Goal: Information Seeking & Learning: Find specific fact

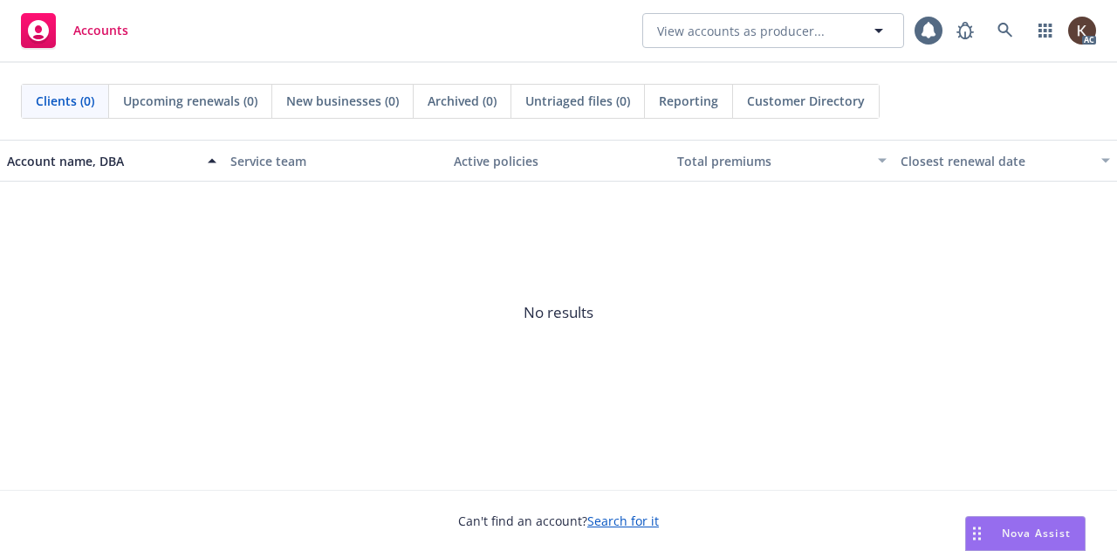
click at [892, 380] on span "No results" at bounding box center [558, 312] width 1117 height 262
click at [1028, 45] on button "button" at bounding box center [1045, 30] width 35 height 35
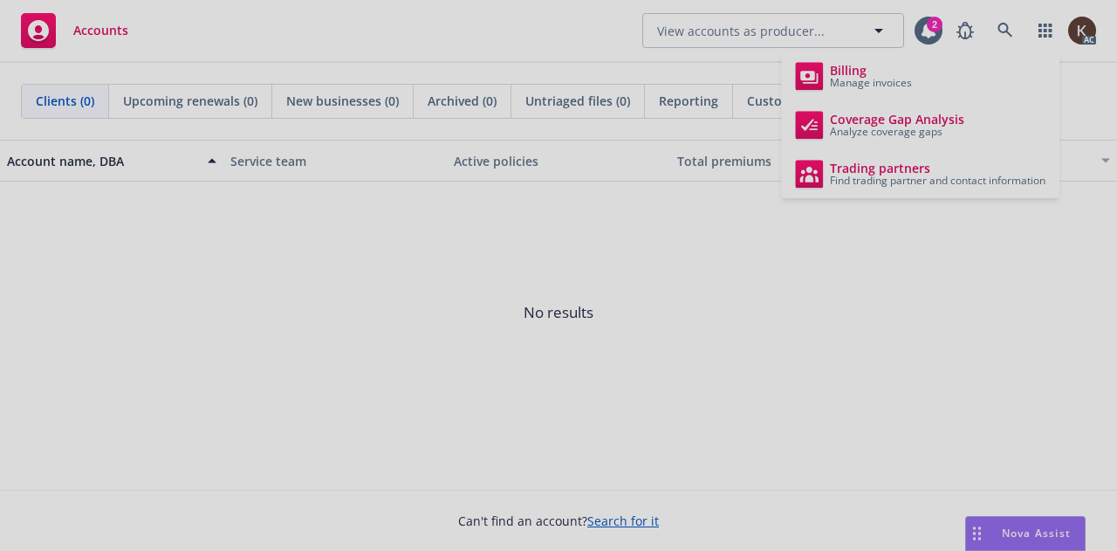
click at [1007, 36] on div at bounding box center [558, 275] width 1117 height 551
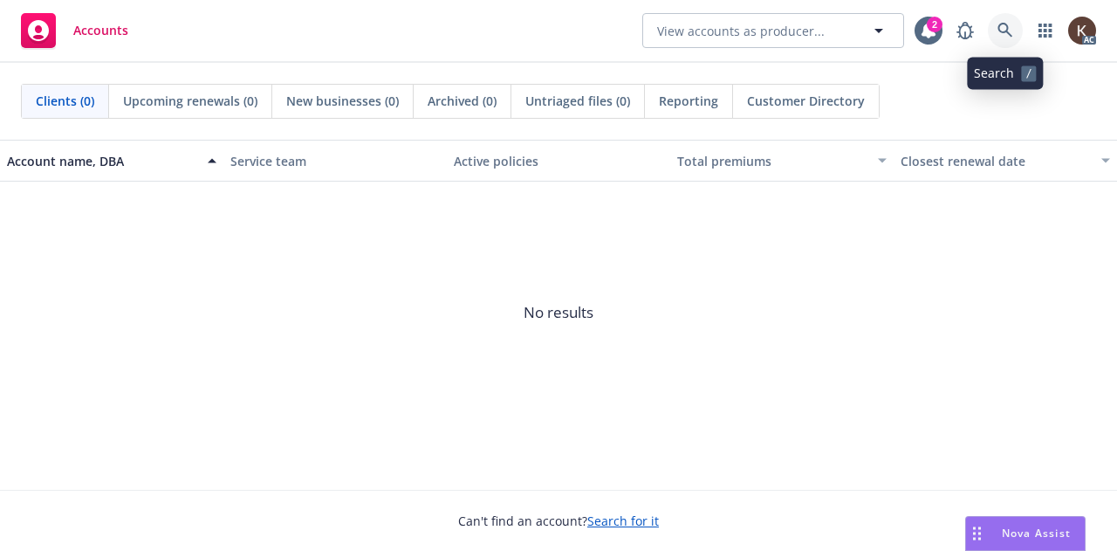
click at [1008, 36] on icon at bounding box center [1005, 31] width 16 height 16
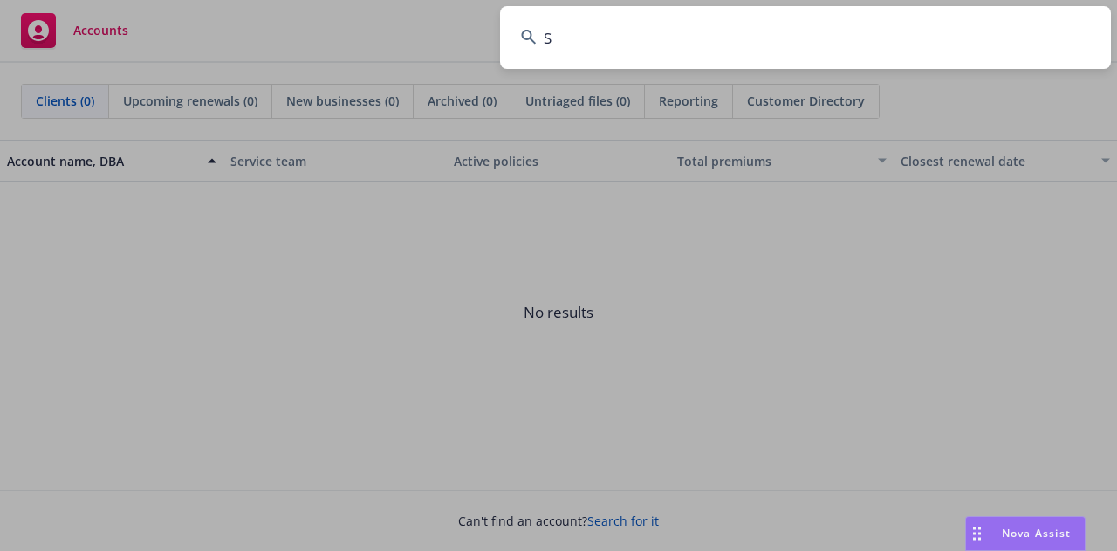
click at [1008, 36] on input "S" at bounding box center [805, 37] width 611 height 63
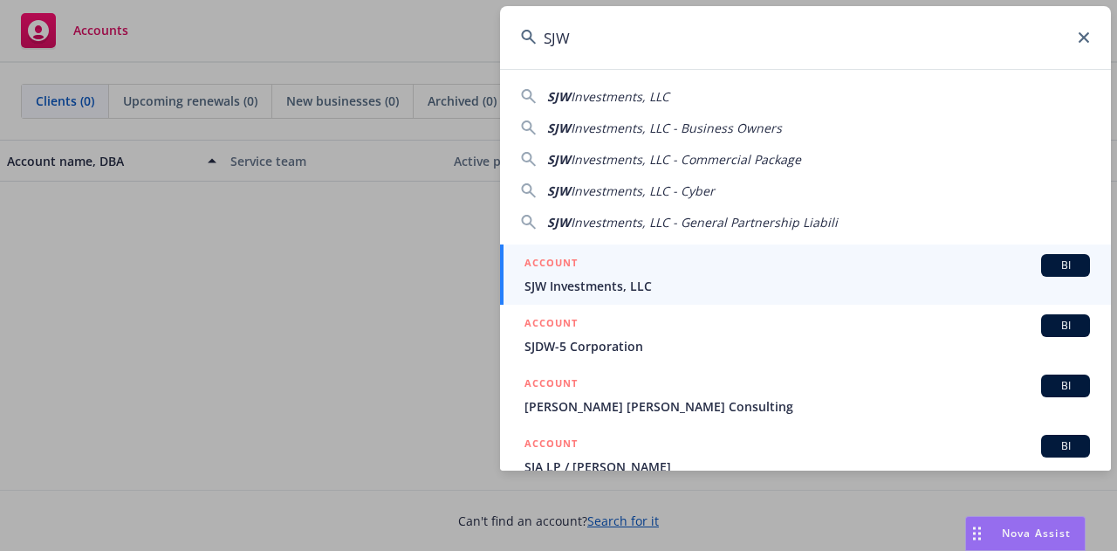
type input "SJW"
click at [613, 280] on span "SJW Investments, LLC" at bounding box center [806, 286] width 565 height 18
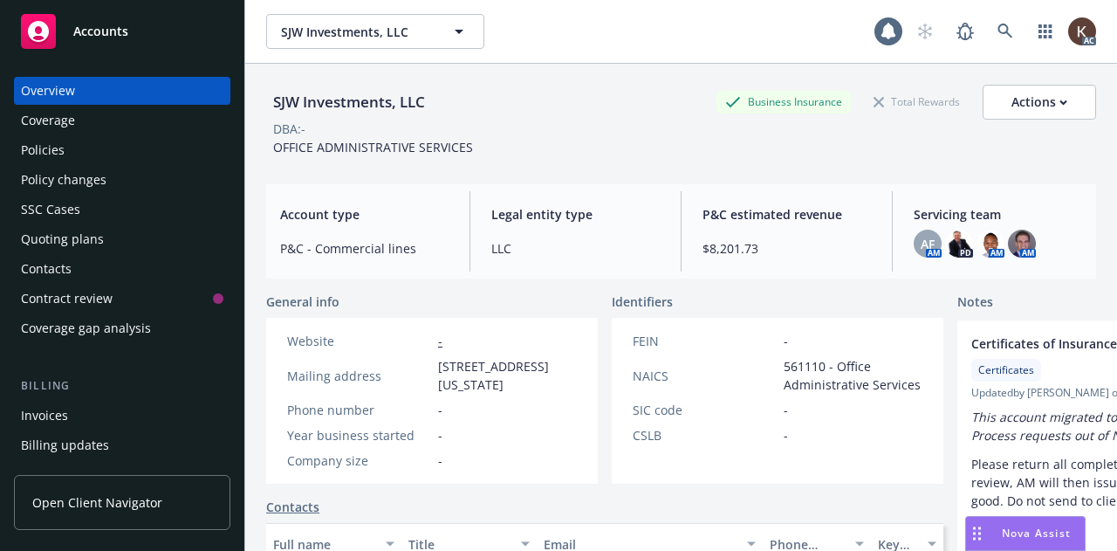
click at [41, 149] on div "Policies" at bounding box center [43, 150] width 44 height 28
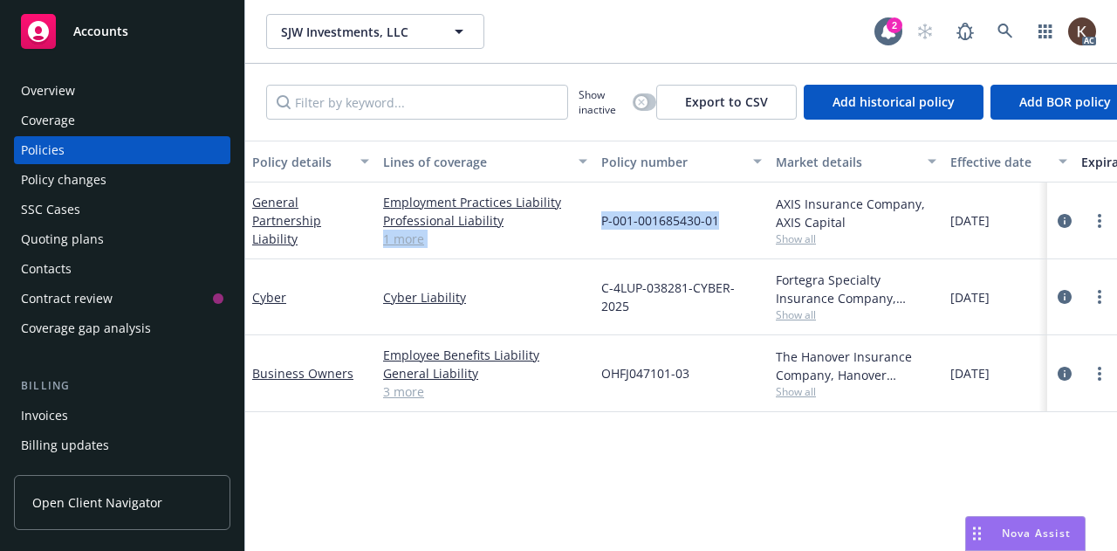
drag, startPoint x: 585, startPoint y: 224, endPoint x: 727, endPoint y: 219, distance: 141.5
click at [727, 219] on div "General Partnership Liability Employment Practices Liability Professional Liabi…" at bounding box center [1087, 220] width 1684 height 77
click at [728, 224] on div "P-001-001685430-01" at bounding box center [681, 220] width 175 height 77
drag, startPoint x: 728, startPoint y: 228, endPoint x: 602, endPoint y: 205, distance: 127.7
click at [602, 205] on div "P-001-001685430-01" at bounding box center [681, 220] width 175 height 77
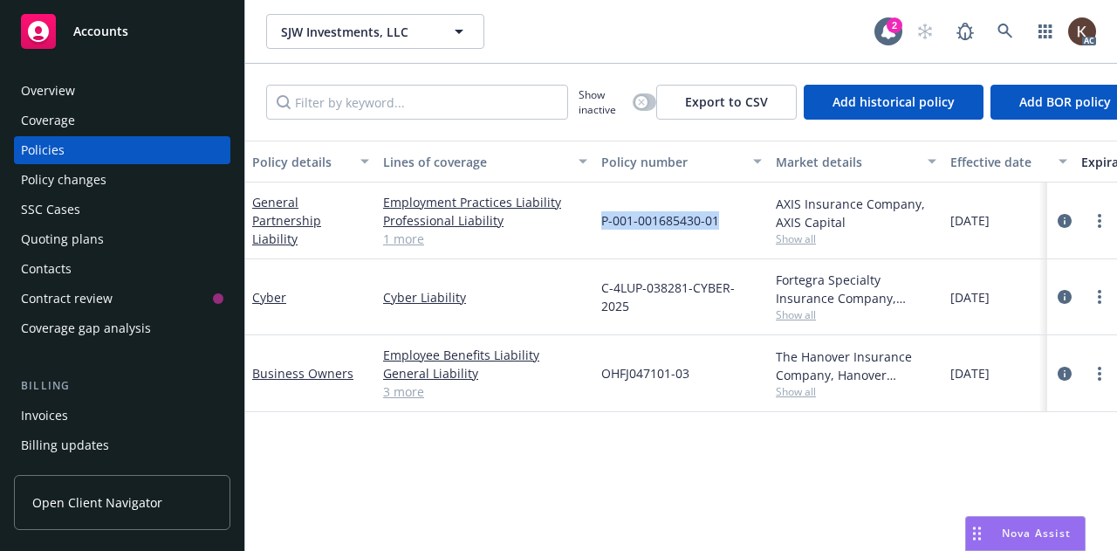
copy span "P-001-001685430-01"
click at [346, 227] on div "General Partnership Liability" at bounding box center [310, 220] width 117 height 55
